Goal: Task Accomplishment & Management: Use online tool/utility

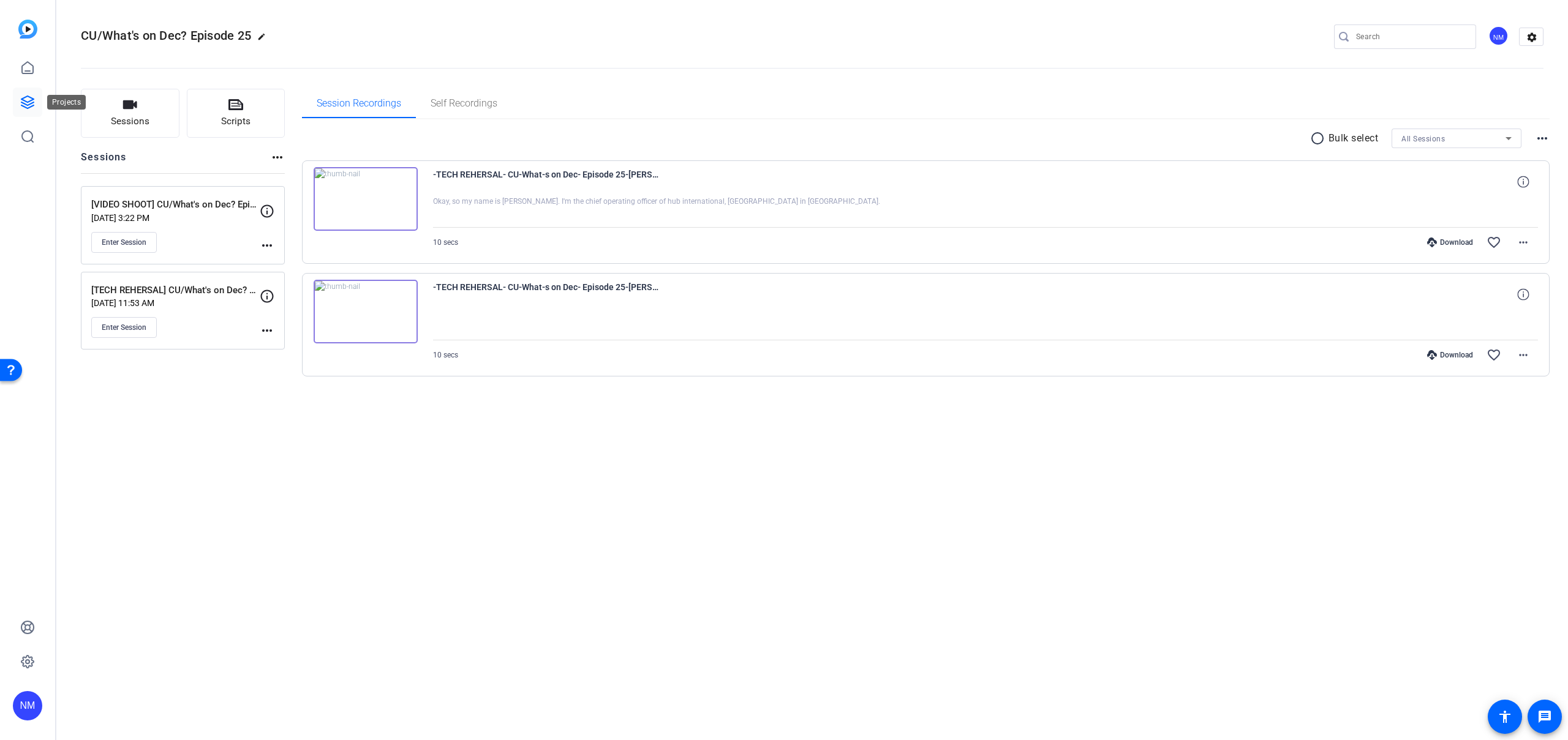
click at [25, 97] on icon at bounding box center [28, 102] width 13 height 13
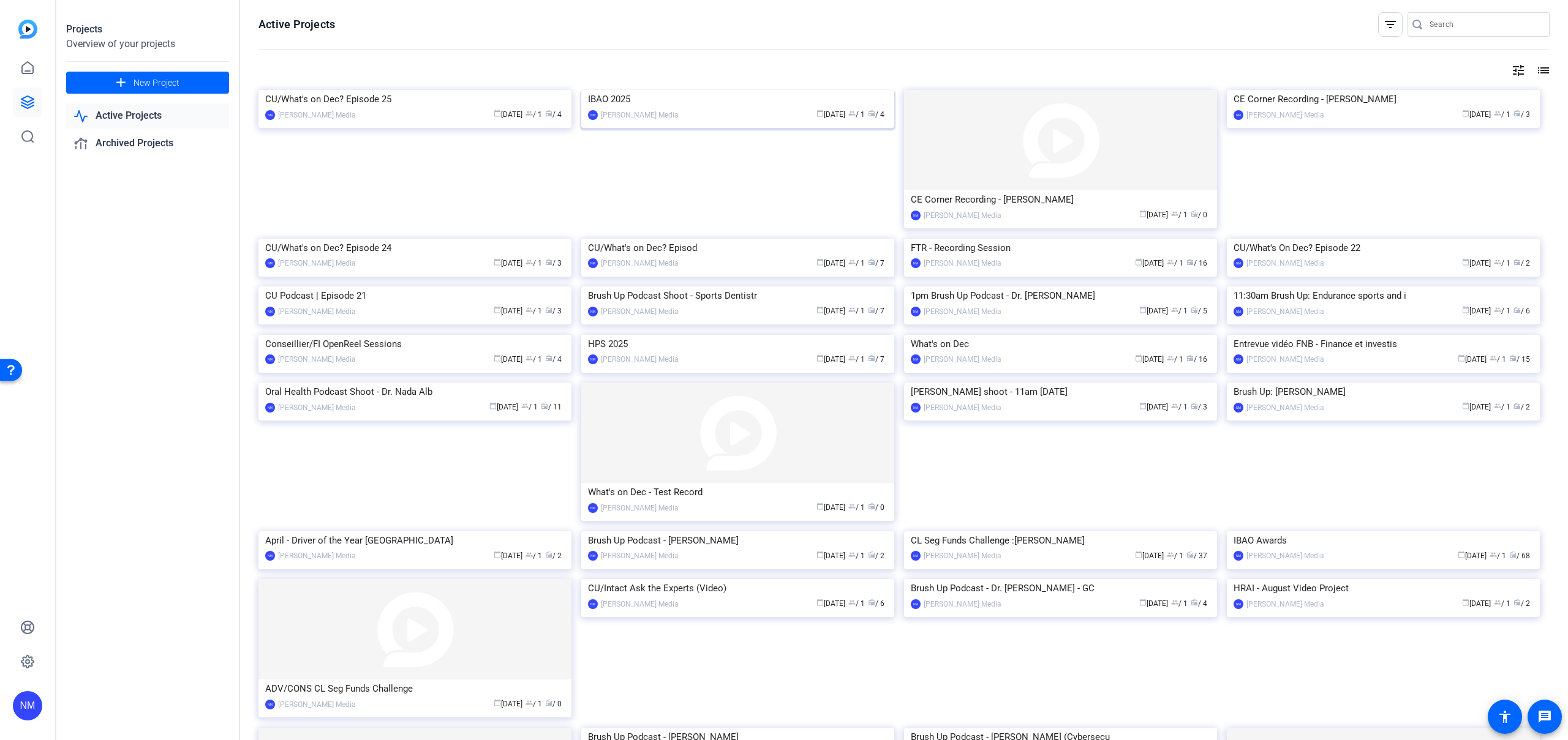
click at [718, 90] on img at bounding box center [738, 90] width 313 height 0
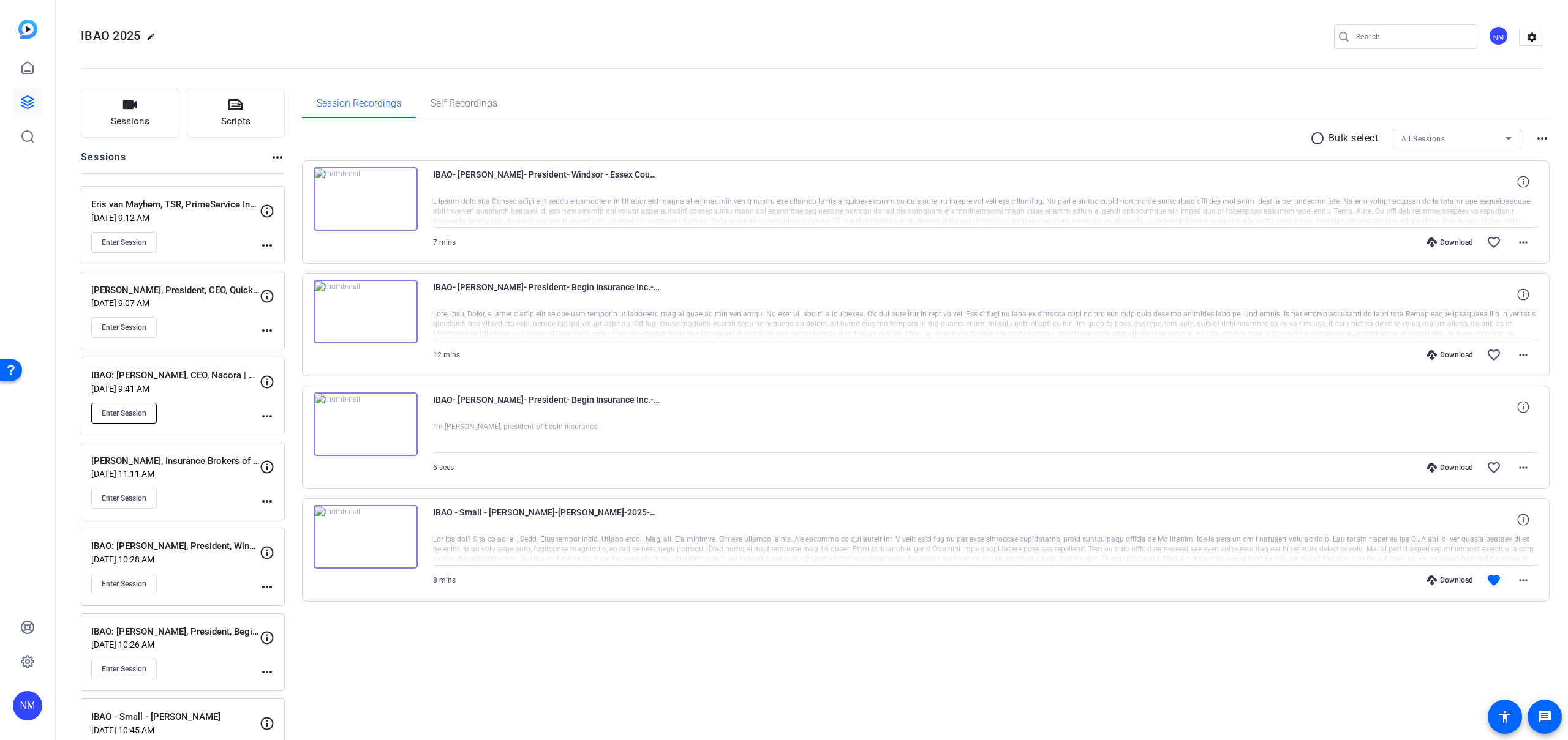
click at [136, 414] on span "Enter Session" at bounding box center [124, 414] width 45 height 10
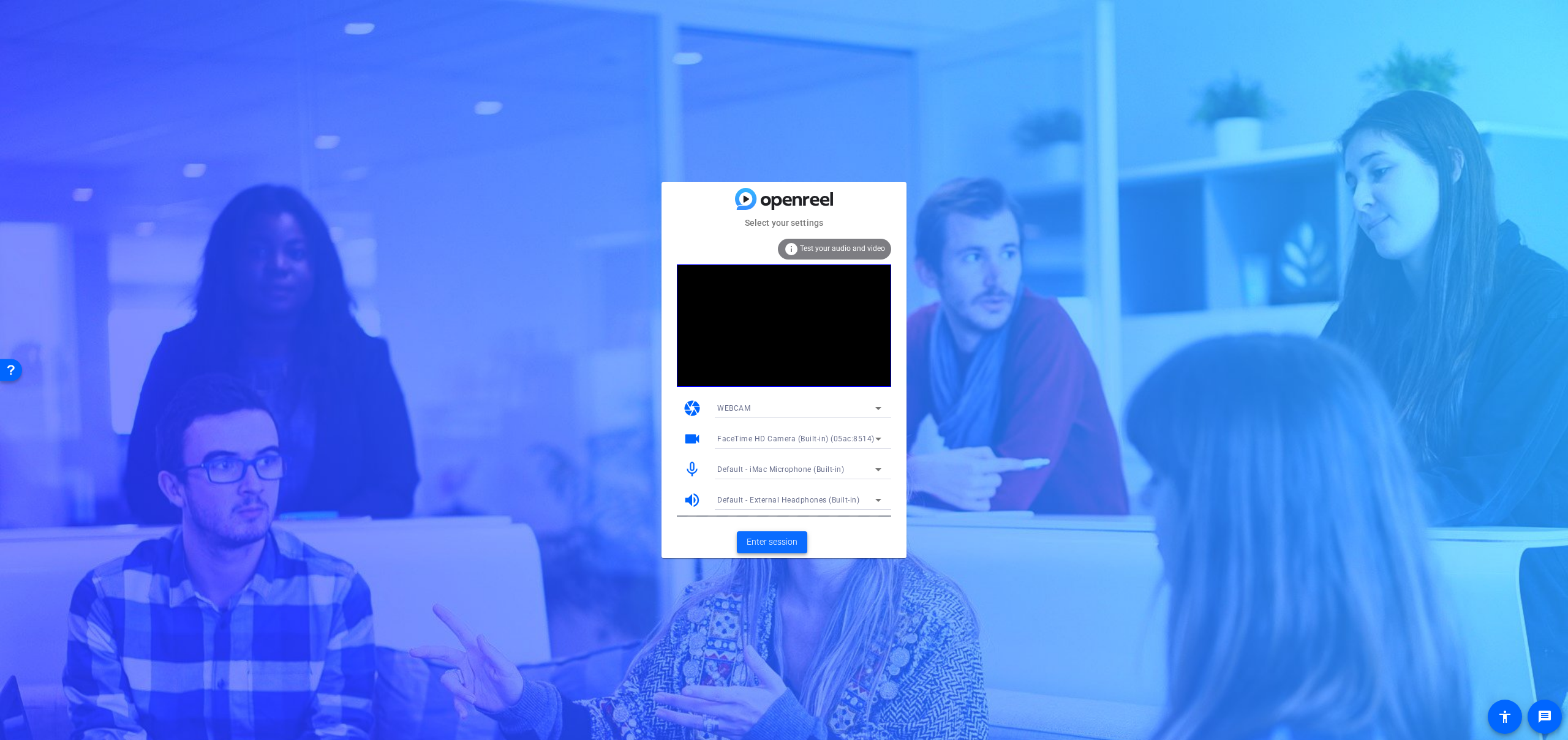
click at [777, 546] on span "Enter session" at bounding box center [772, 542] width 51 height 13
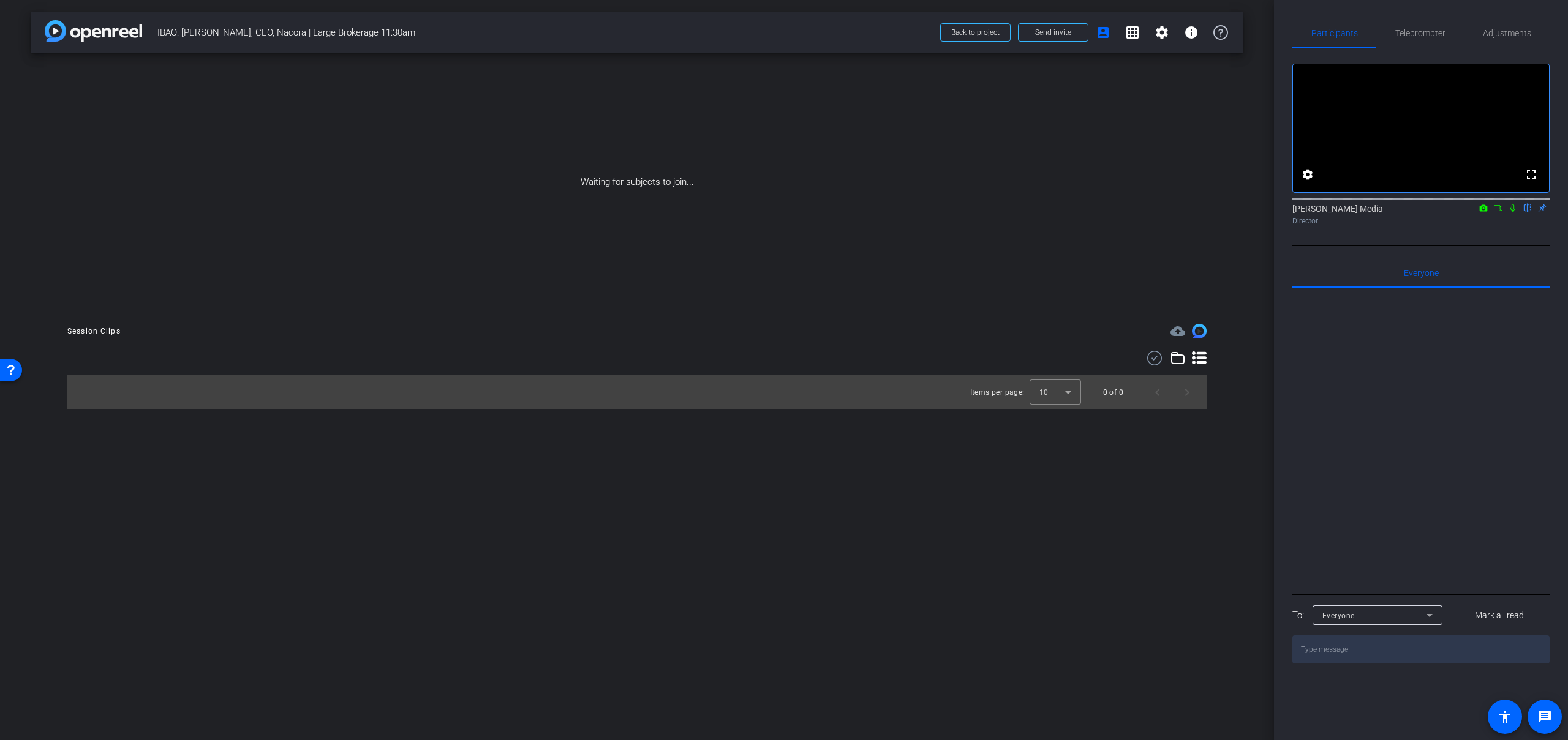
click at [1498, 212] on icon at bounding box center [1498, 208] width 10 height 8
click at [1526, 212] on icon at bounding box center [1528, 208] width 10 height 8
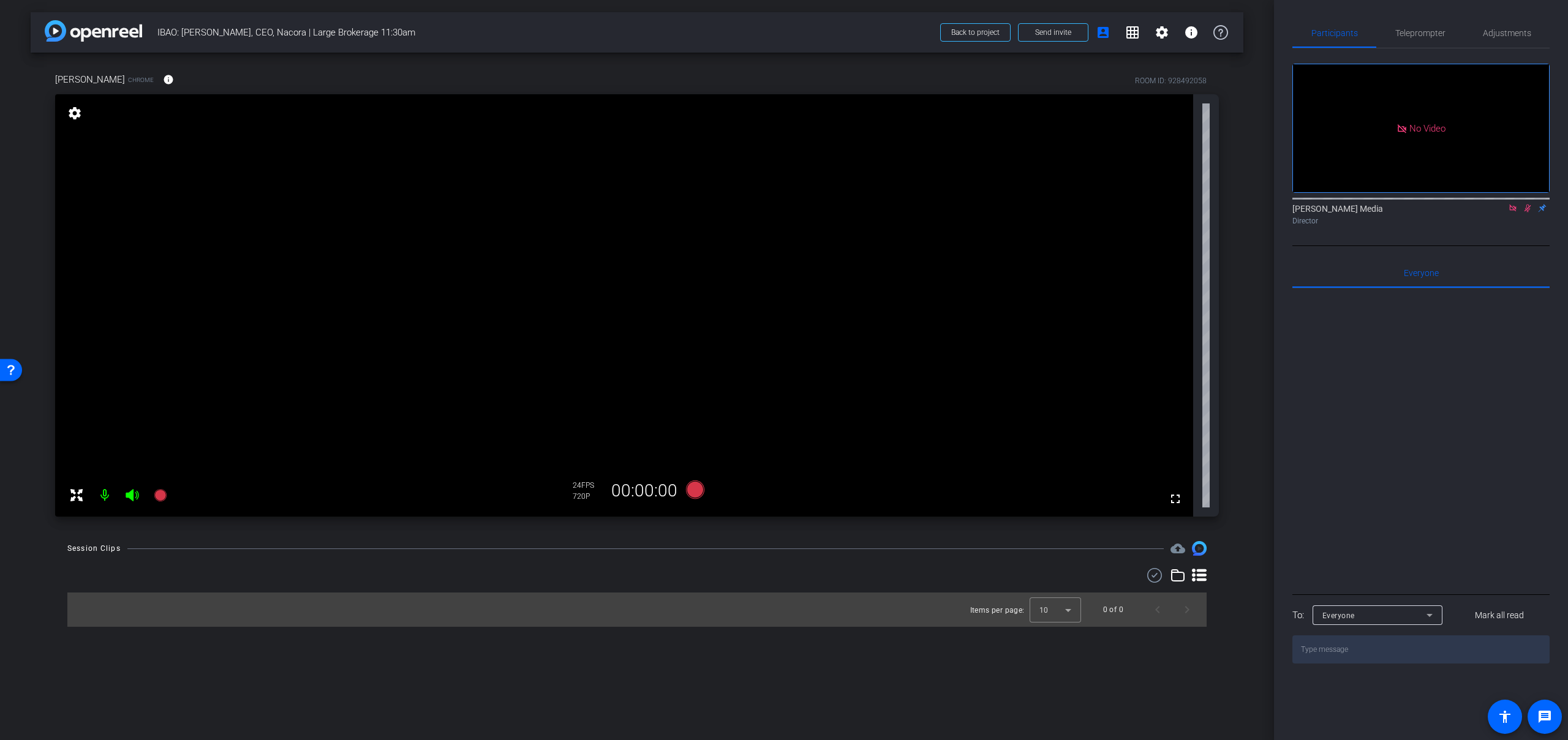
click at [1529, 212] on icon at bounding box center [1528, 208] width 10 height 8
click at [1514, 211] on icon at bounding box center [1513, 208] width 7 height 7
click at [81, 114] on mat-icon "settings" at bounding box center [75, 113] width 17 height 15
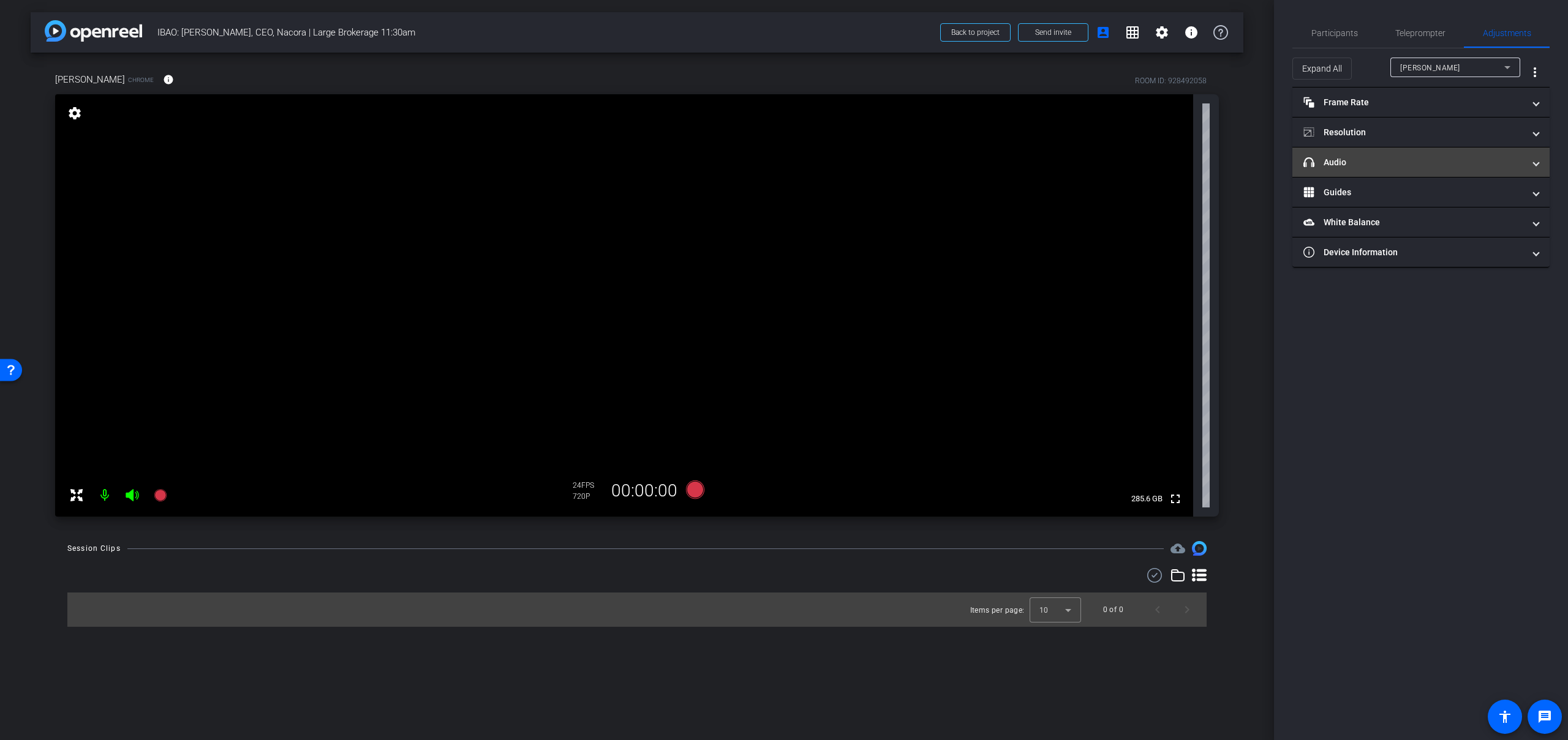
click at [1480, 167] on mat-panel-title "headphone icon Audio" at bounding box center [1413, 162] width 221 height 13
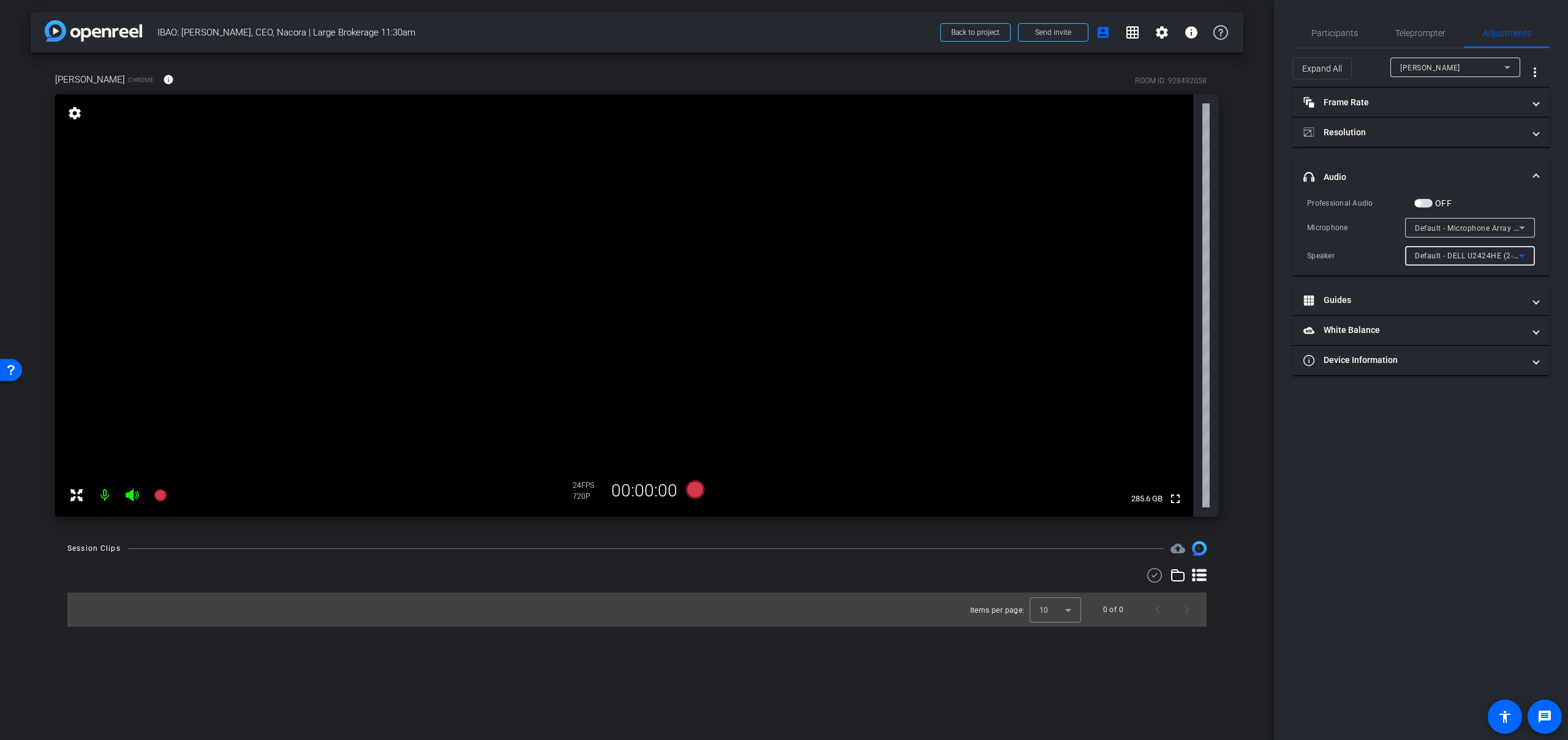
click at [1526, 258] on icon at bounding box center [1522, 255] width 15 height 15
click at [1504, 338] on span "Speakers (Realtek(R) Audio)" at bounding box center [1467, 338] width 104 height 15
click at [1343, 31] on span "Participants" at bounding box center [1335, 33] width 47 height 8
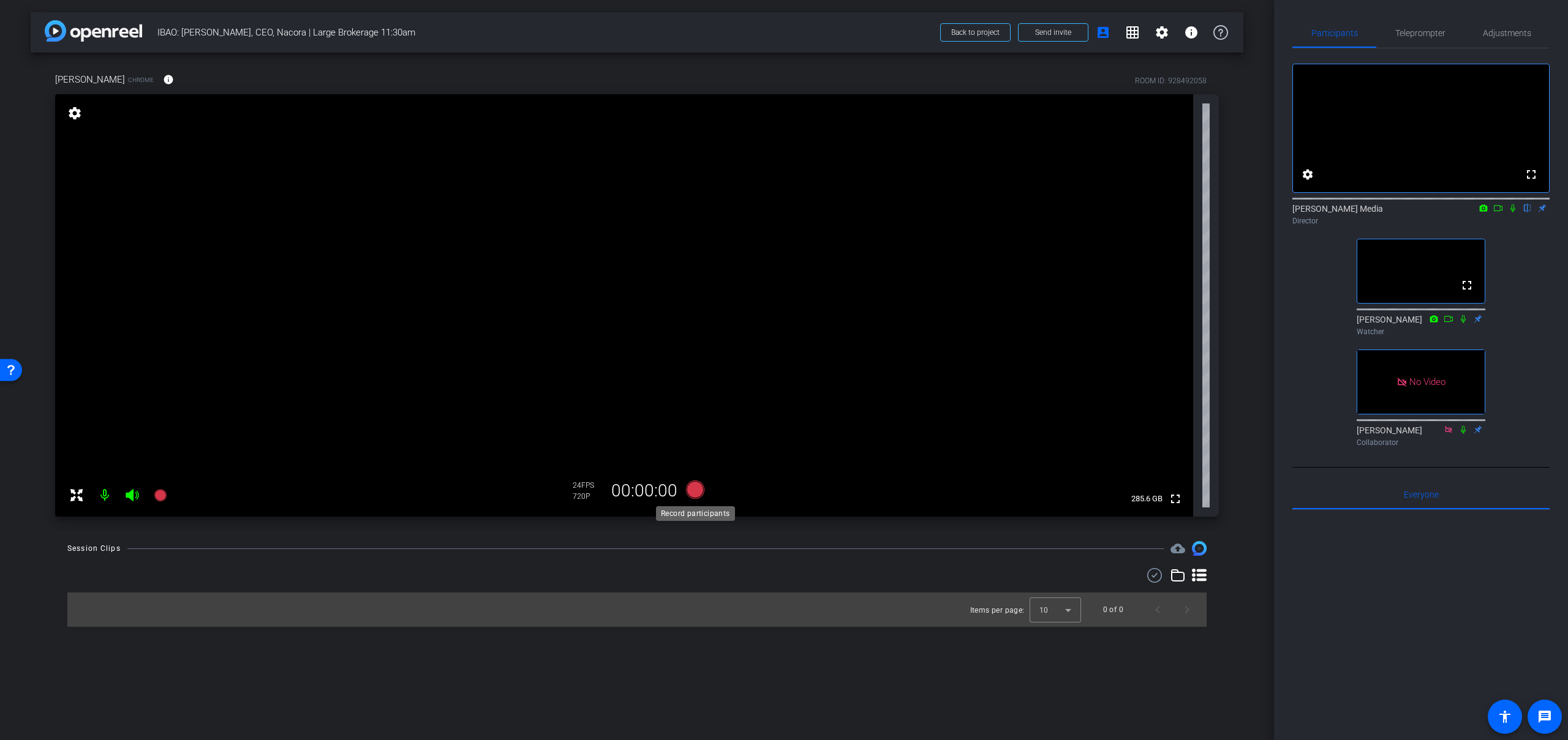
click at [699, 492] on icon at bounding box center [695, 489] width 18 height 18
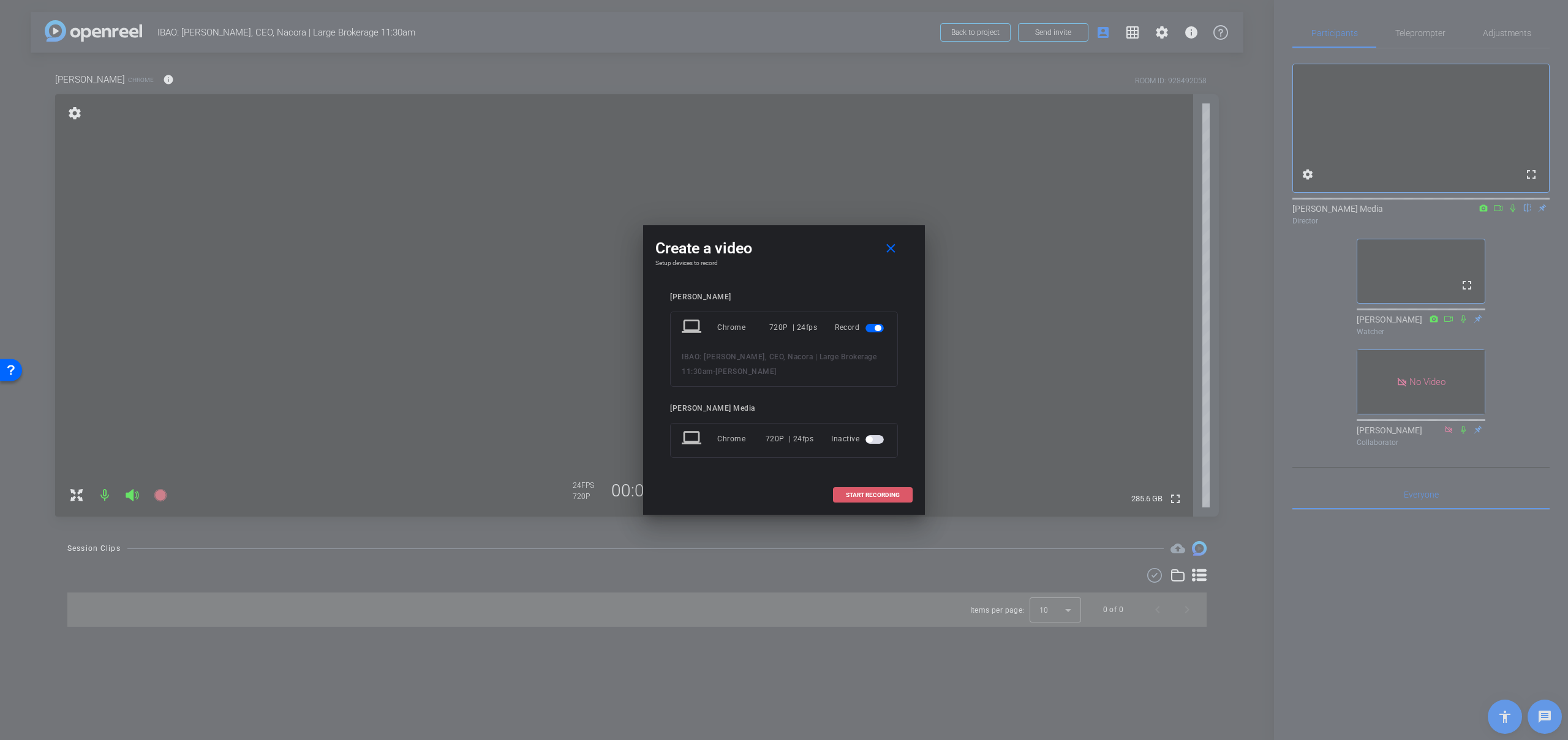
click at [872, 497] on span "START RECORDING" at bounding box center [872, 495] width 54 height 6
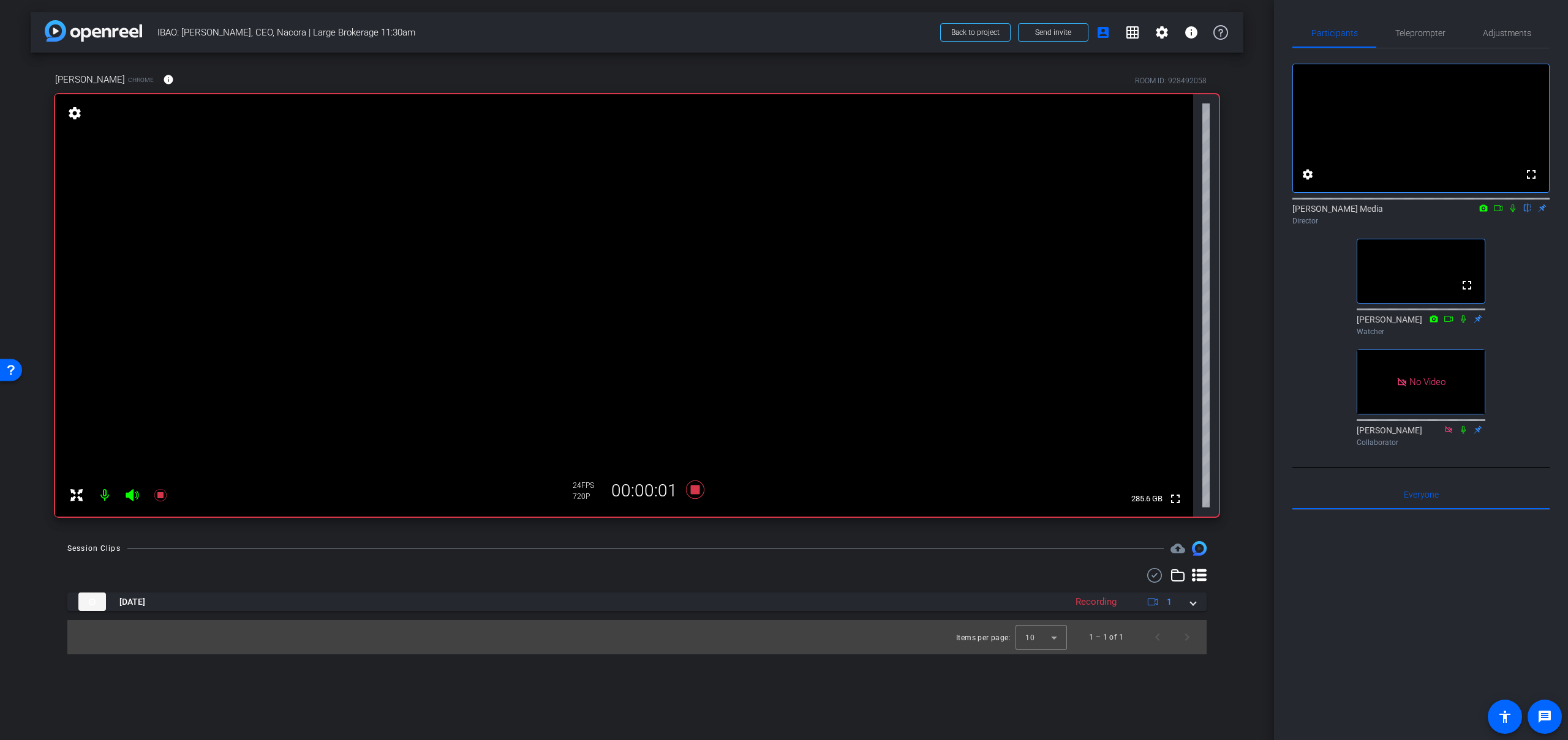
click at [1500, 211] on icon at bounding box center [1498, 208] width 8 height 6
click at [1528, 212] on icon at bounding box center [1528, 208] width 10 height 8
click at [1530, 212] on icon at bounding box center [1528, 208] width 7 height 8
click at [1512, 212] on icon at bounding box center [1513, 208] width 10 height 8
click at [1498, 212] on icon at bounding box center [1498, 208] width 10 height 8
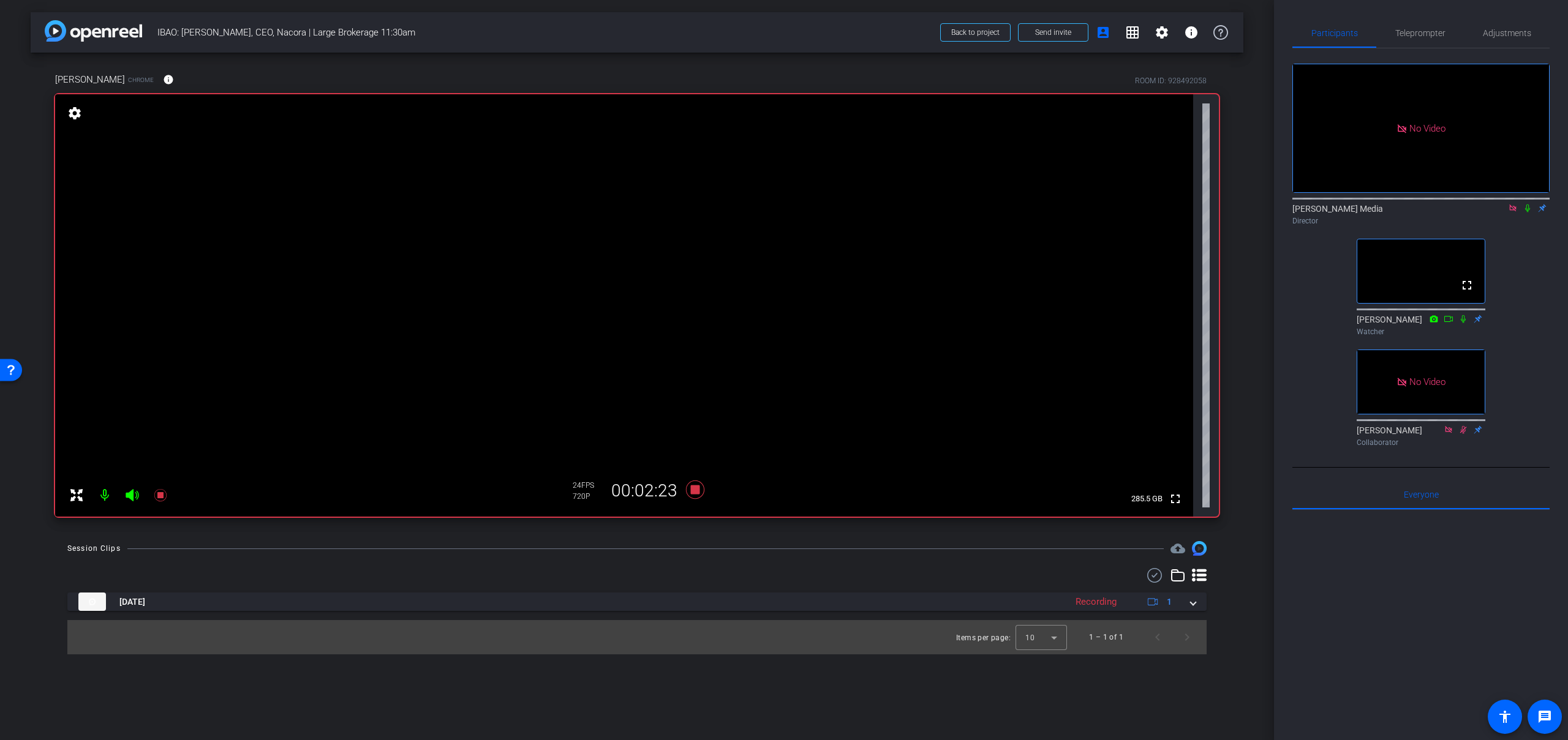
click at [1527, 212] on icon at bounding box center [1528, 208] width 10 height 8
click at [1528, 212] on icon at bounding box center [1528, 208] width 7 height 8
click at [1528, 212] on icon at bounding box center [1528, 208] width 10 height 8
click at [1528, 212] on icon at bounding box center [1528, 208] width 7 height 8
click at [1528, 212] on icon at bounding box center [1528, 208] width 10 height 8
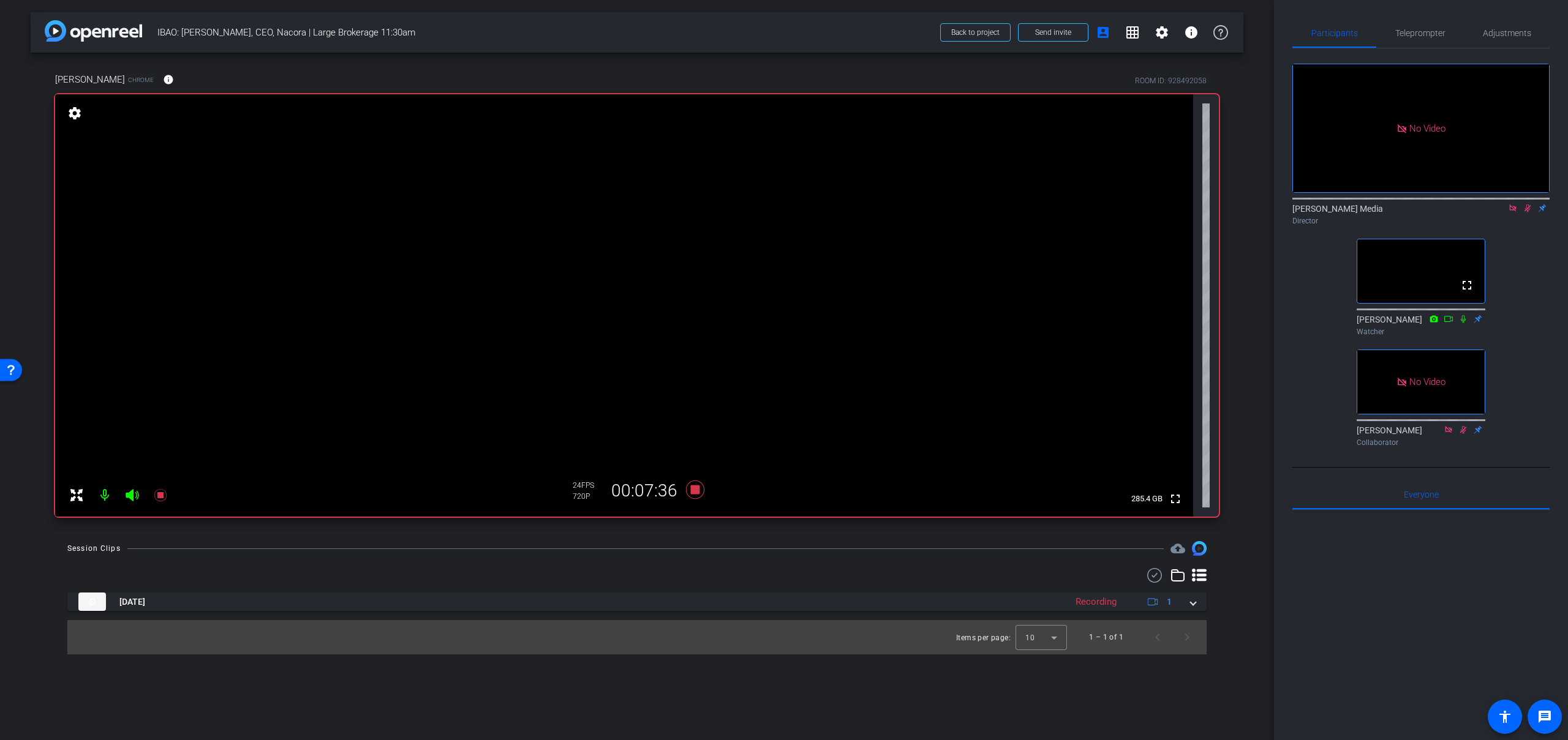
click at [1528, 212] on icon at bounding box center [1528, 208] width 7 height 8
click at [1528, 212] on icon at bounding box center [1528, 208] width 10 height 8
click at [1528, 212] on icon at bounding box center [1528, 208] width 10 height 8
click at [697, 494] on icon at bounding box center [695, 489] width 18 height 18
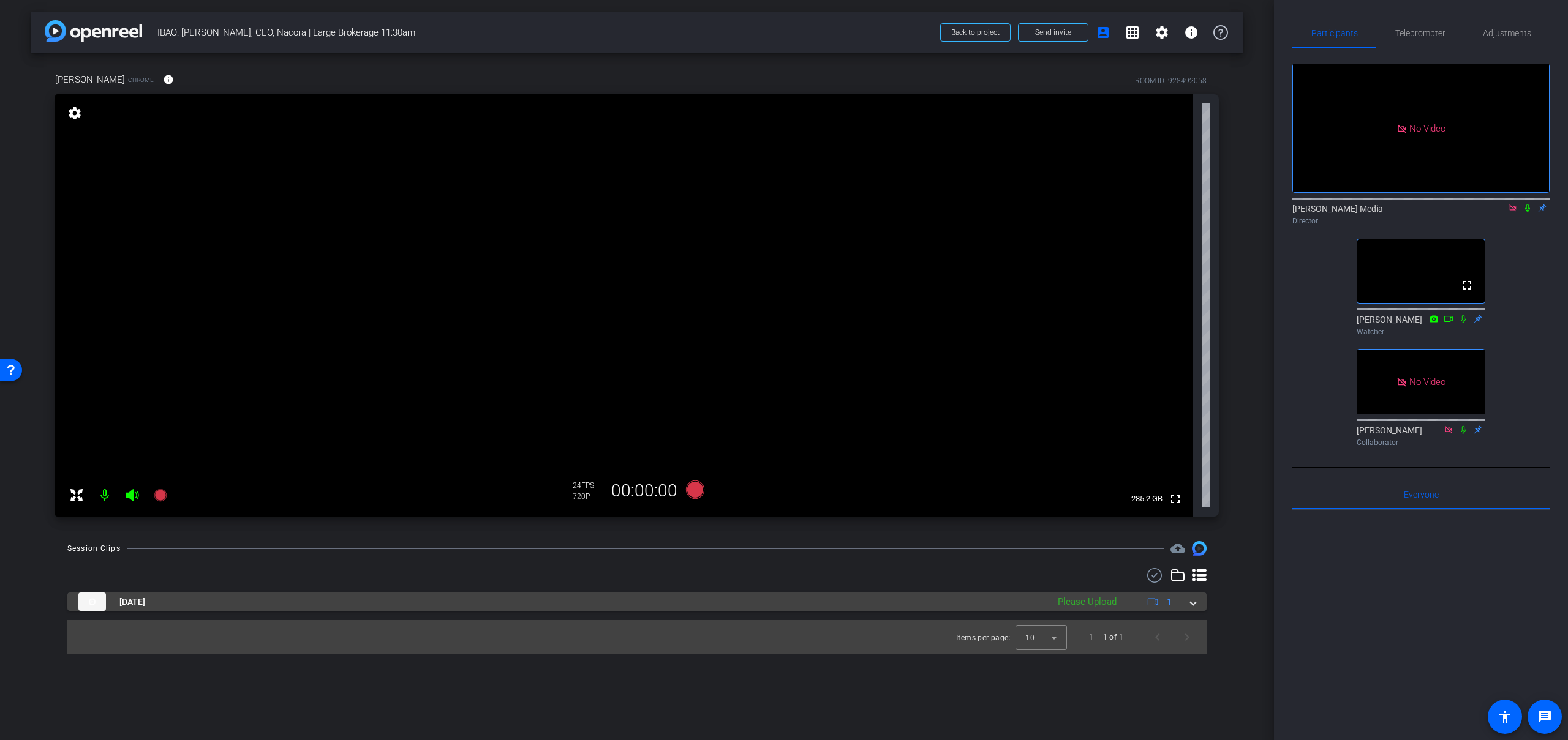
click at [1195, 604] on span at bounding box center [1193, 602] width 5 height 13
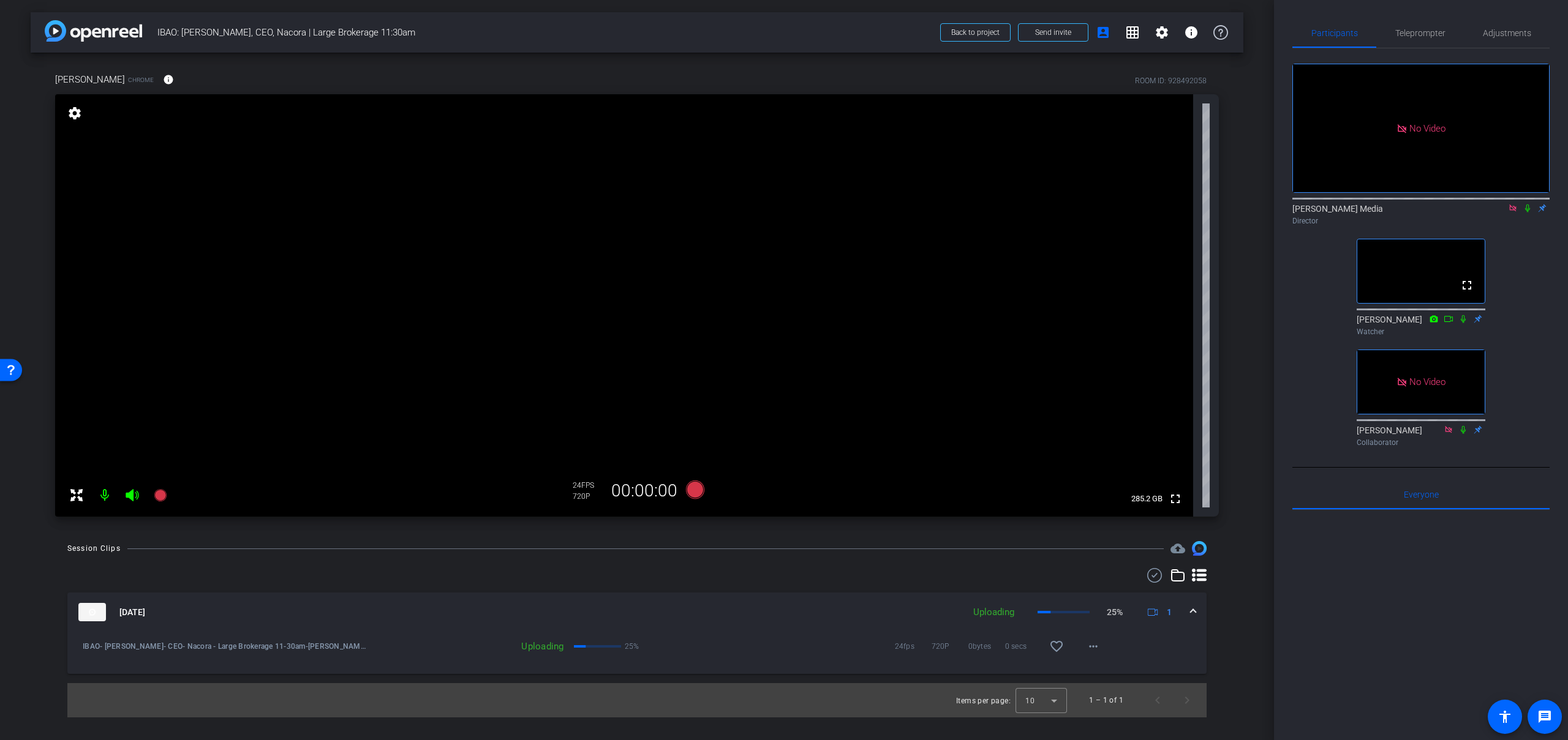
click at [1515, 211] on icon at bounding box center [1513, 208] width 7 height 7
